Goal: Find specific page/section: Find specific page/section

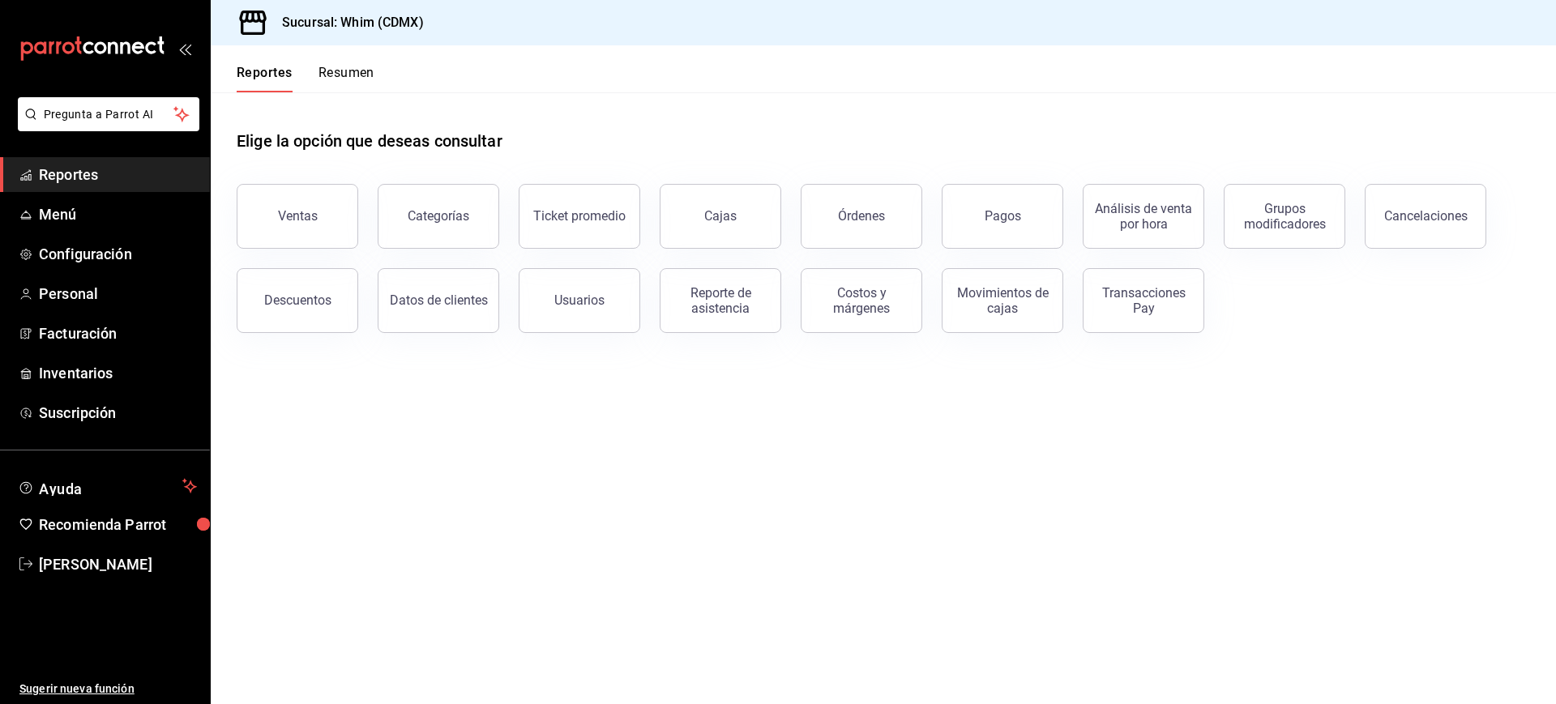
click at [317, 25] on h3 "Sucursal: Whim (CDMX)" at bounding box center [346, 22] width 155 height 19
click at [75, 212] on span "Menú" at bounding box center [118, 214] width 158 height 22
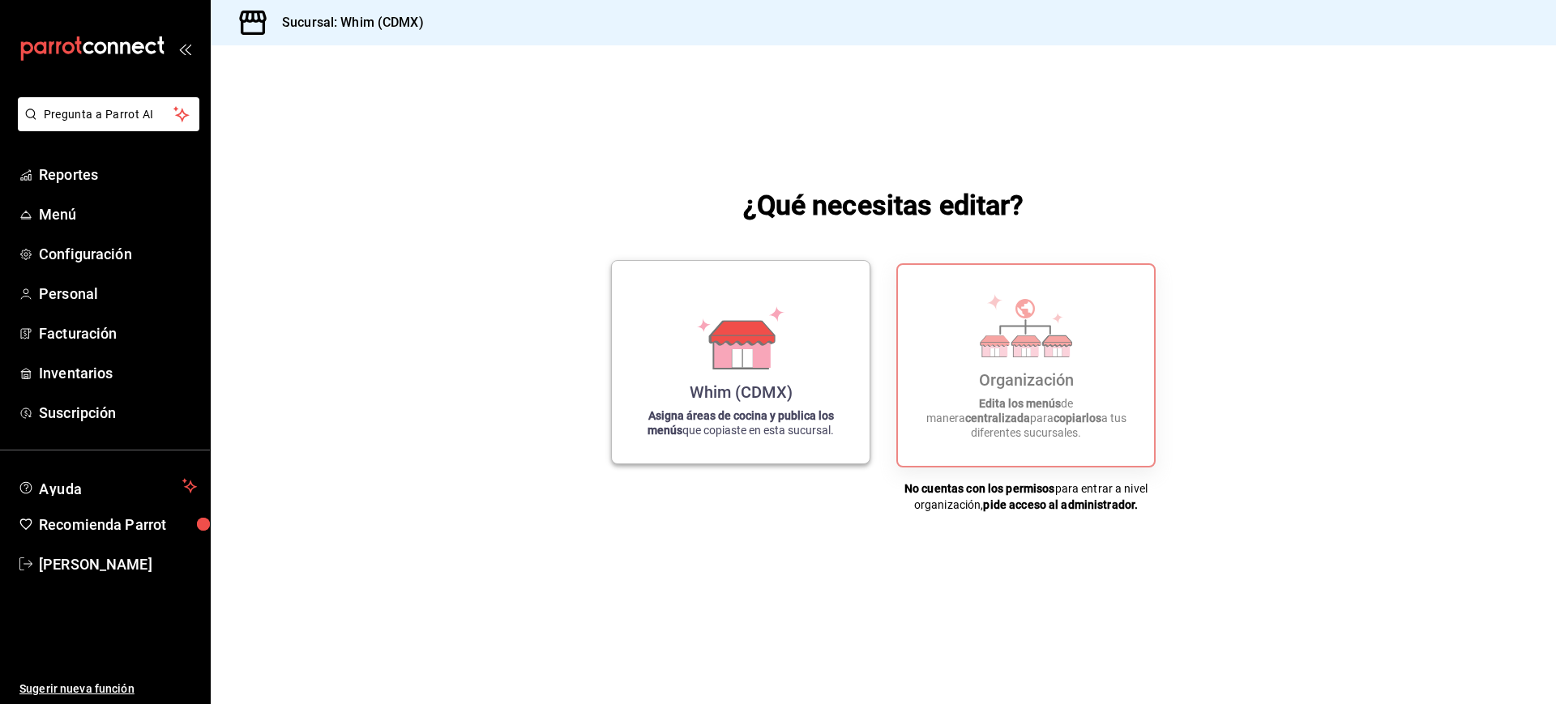
click at [744, 361] on icon at bounding box center [742, 358] width 20 height 18
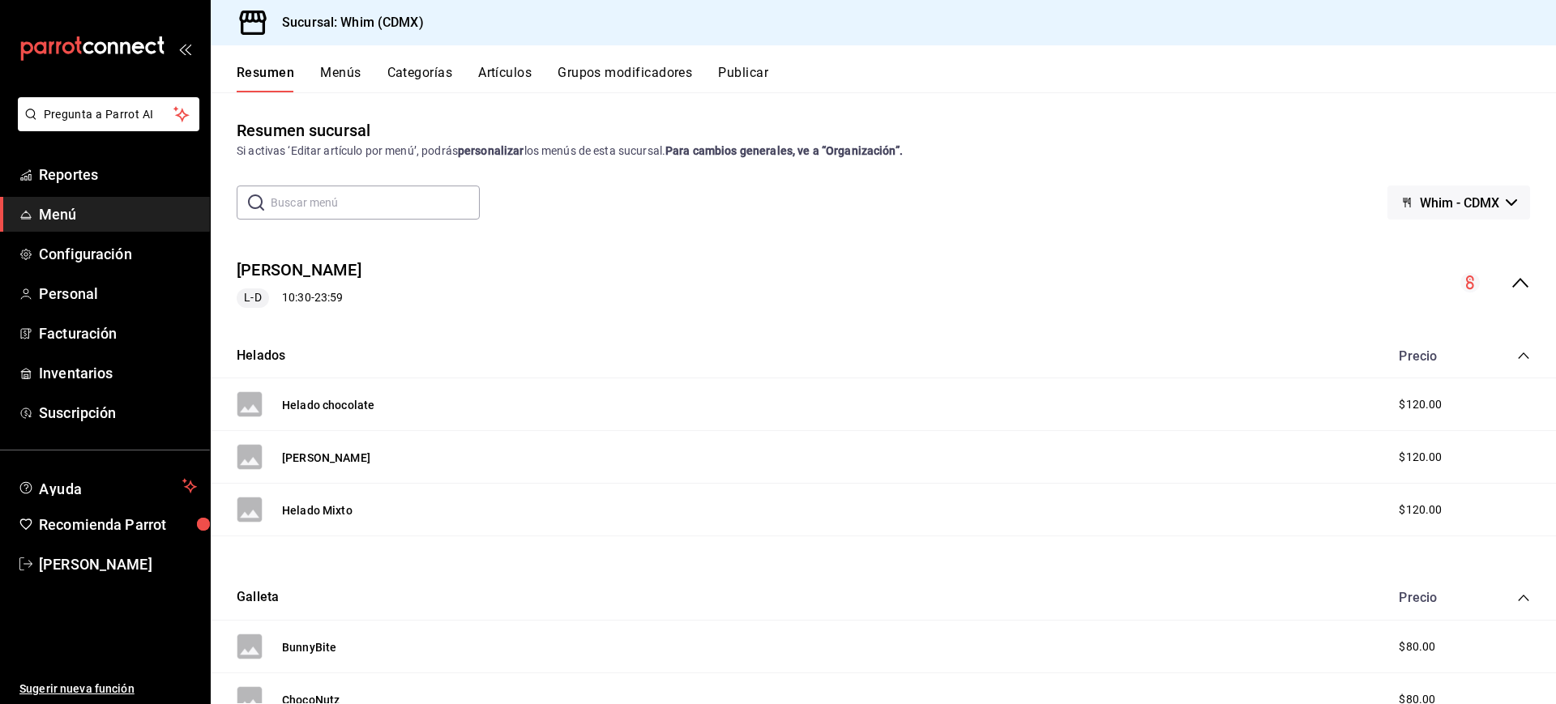
click at [1503, 200] on button "Whim - CDMX" at bounding box center [1459, 203] width 143 height 34
click at [1503, 200] on div at bounding box center [778, 352] width 1556 height 704
